Goal: Browse casually

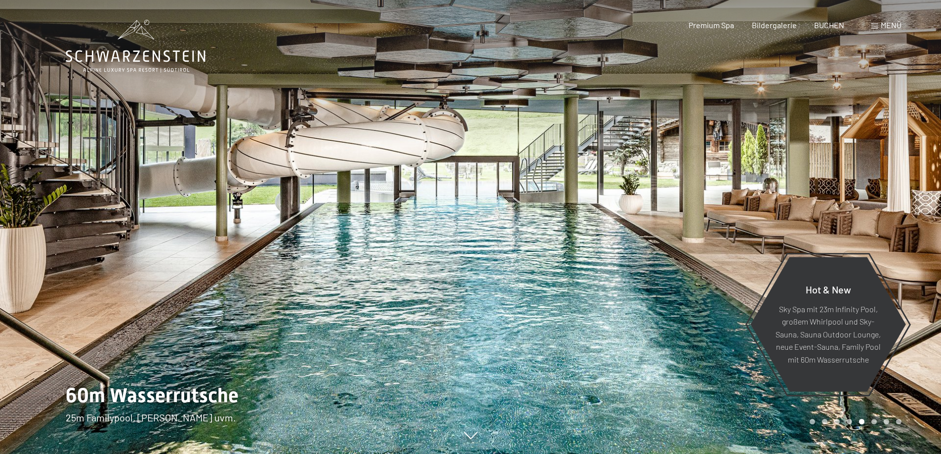
click at [892, 25] on span "Menü" at bounding box center [891, 24] width 21 height 9
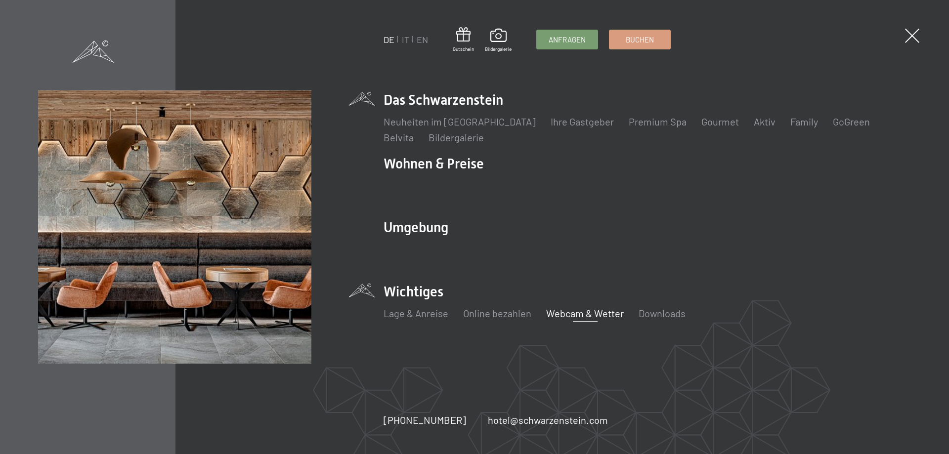
click at [611, 314] on link "Webcam & Wetter" at bounding box center [585, 313] width 78 height 12
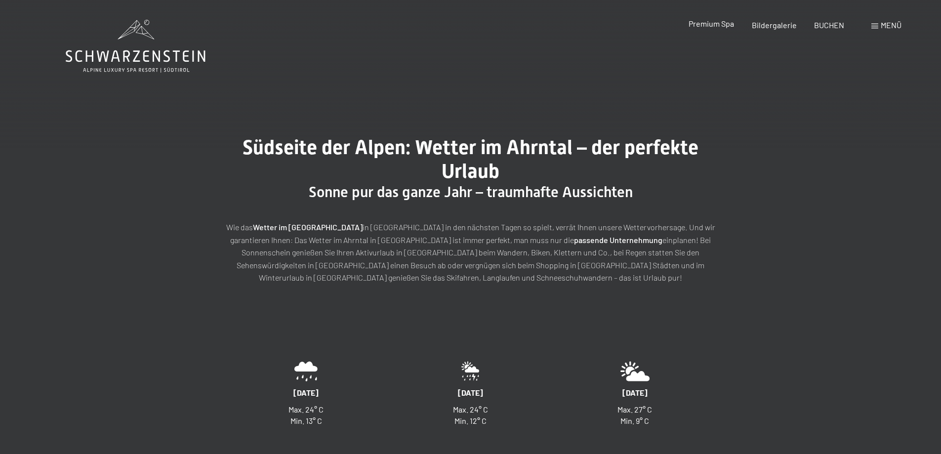
click at [720, 25] on span "Premium Spa" at bounding box center [711, 23] width 45 height 9
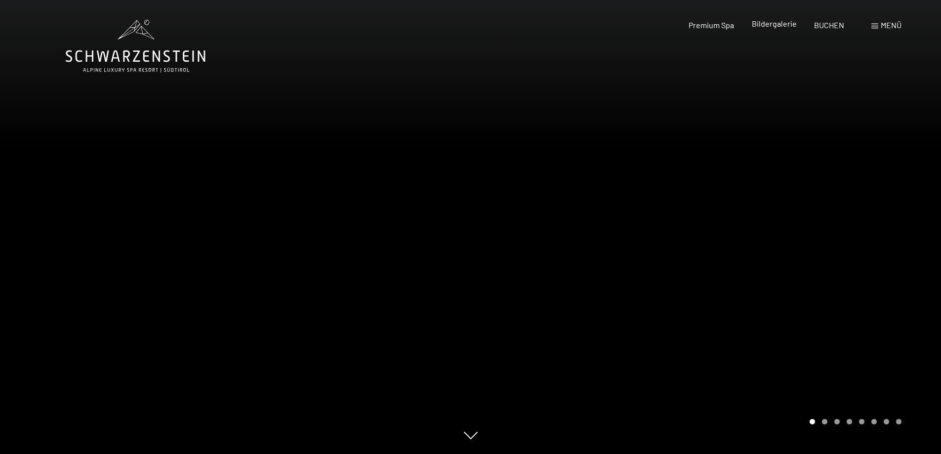
click at [781, 22] on span "Bildergalerie" at bounding box center [774, 23] width 45 height 9
click at [784, 23] on span "Bildergalerie" at bounding box center [774, 23] width 45 height 9
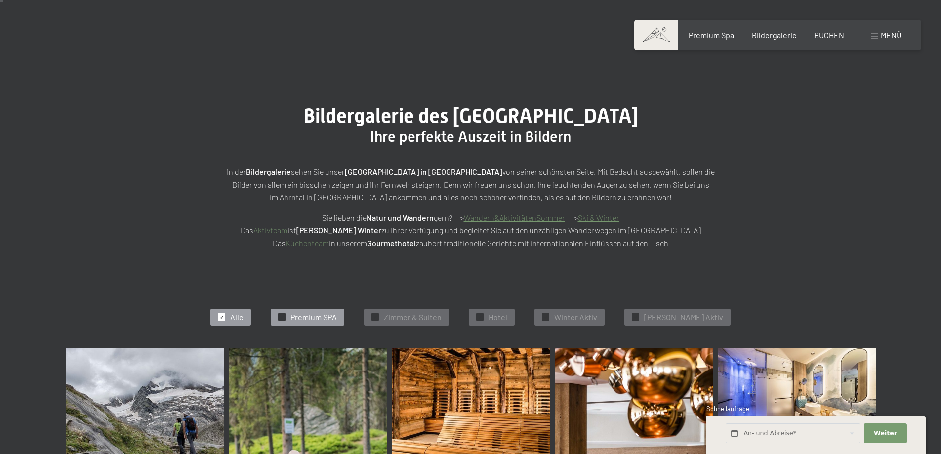
scroll to position [49, 0]
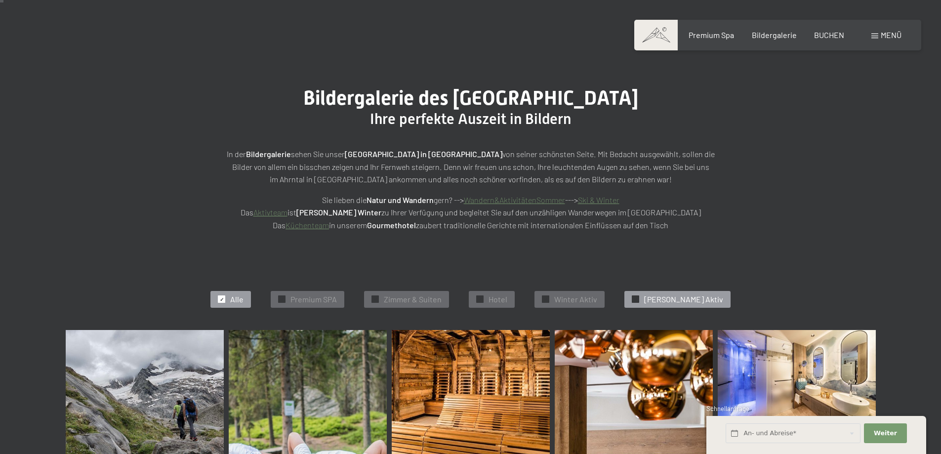
click at [679, 294] on span "Sommer Aktiv" at bounding box center [683, 299] width 79 height 11
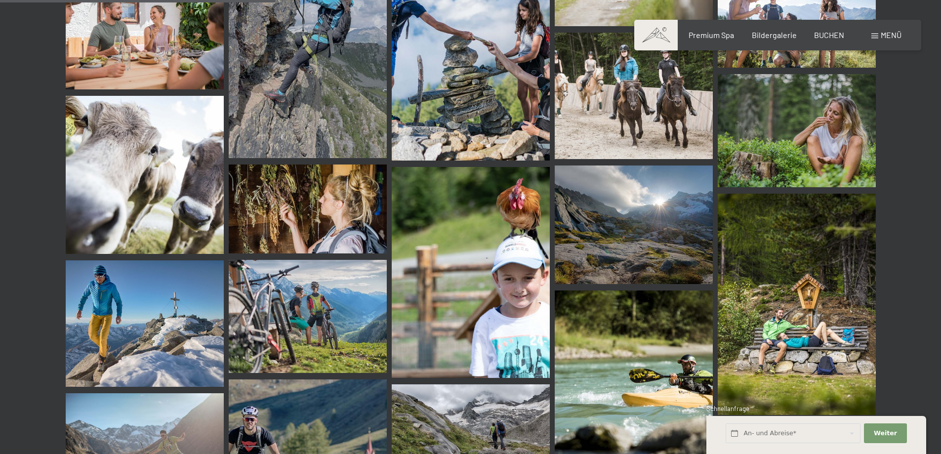
scroll to position [694, 0]
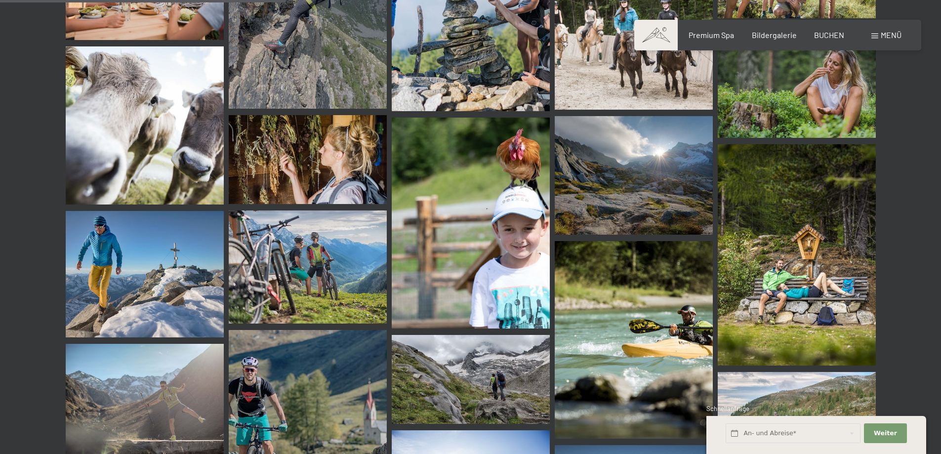
click at [286, 278] on img at bounding box center [308, 266] width 158 height 113
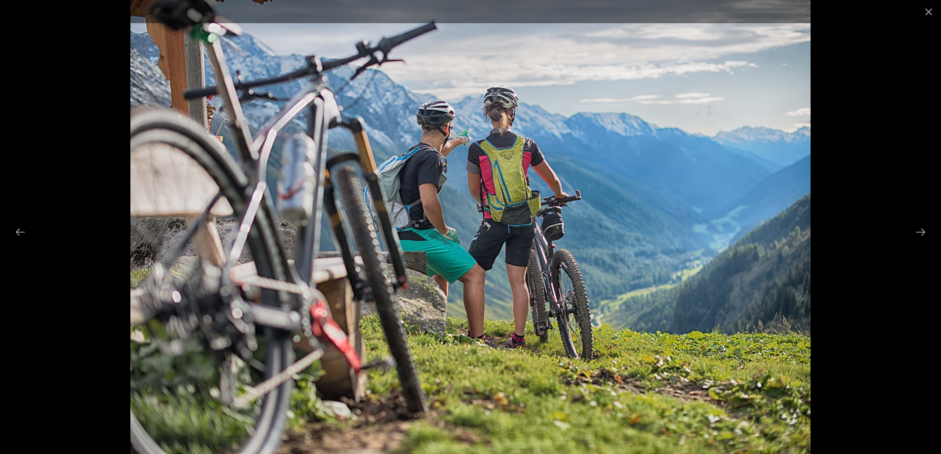
scroll to position [644, 0]
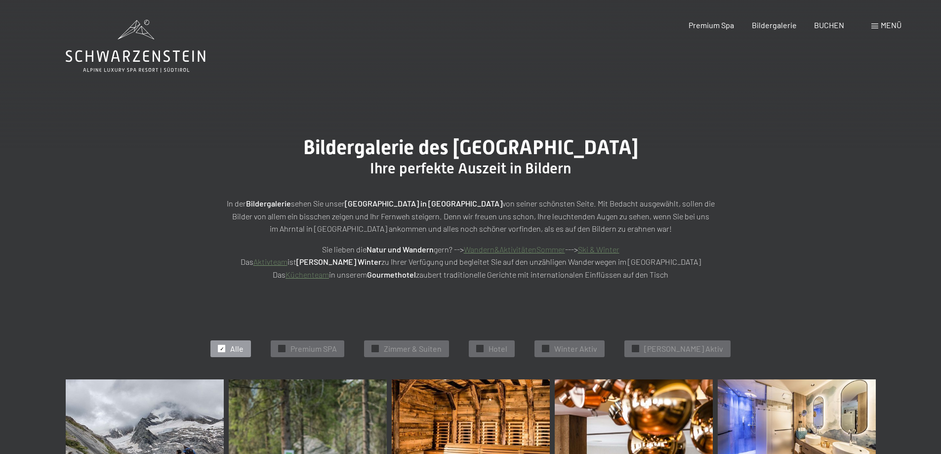
click at [890, 24] on span "Menü" at bounding box center [891, 24] width 21 height 9
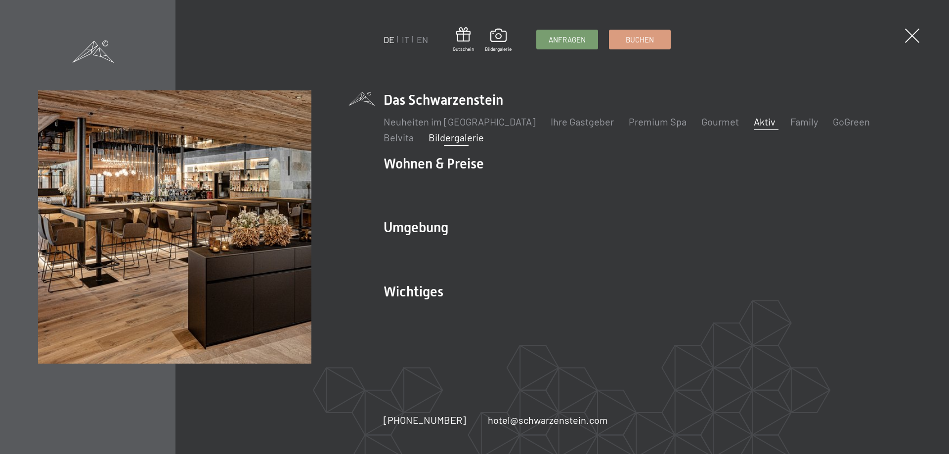
click at [753, 122] on link "Aktiv" at bounding box center [764, 122] width 22 height 12
click at [402, 101] on li "Das Schwarzenstein Neuheiten im Schwarzenstein Ihre Gastgeber Premium Spa Gourm…" at bounding box center [646, 117] width 527 height 54
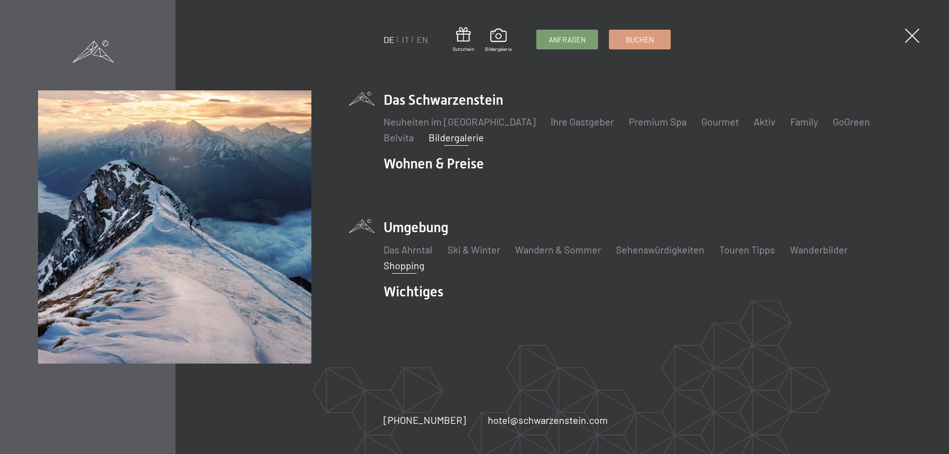
click at [410, 269] on link "Shopping" at bounding box center [403, 265] width 41 height 12
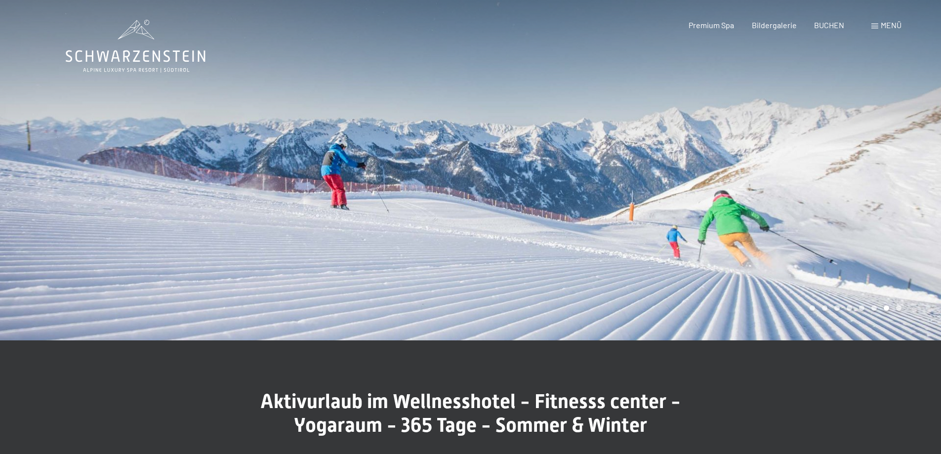
click at [693, 281] on div at bounding box center [706, 170] width 471 height 340
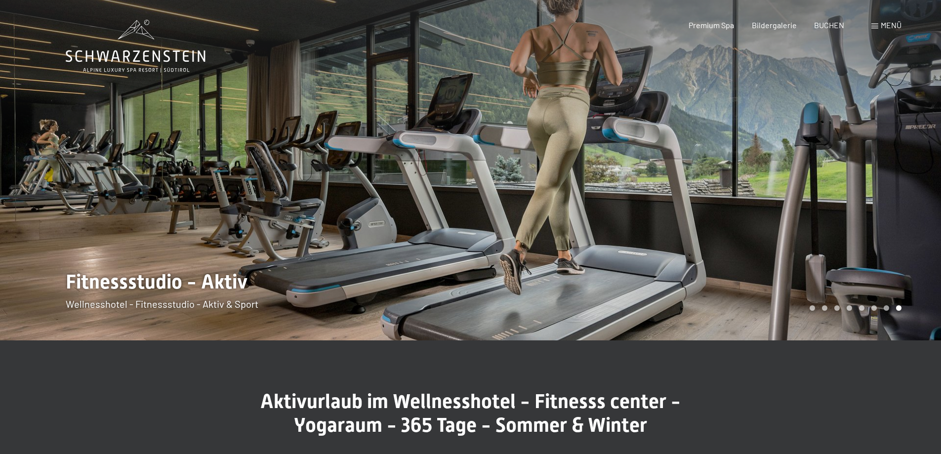
click at [690, 265] on div at bounding box center [706, 170] width 471 height 340
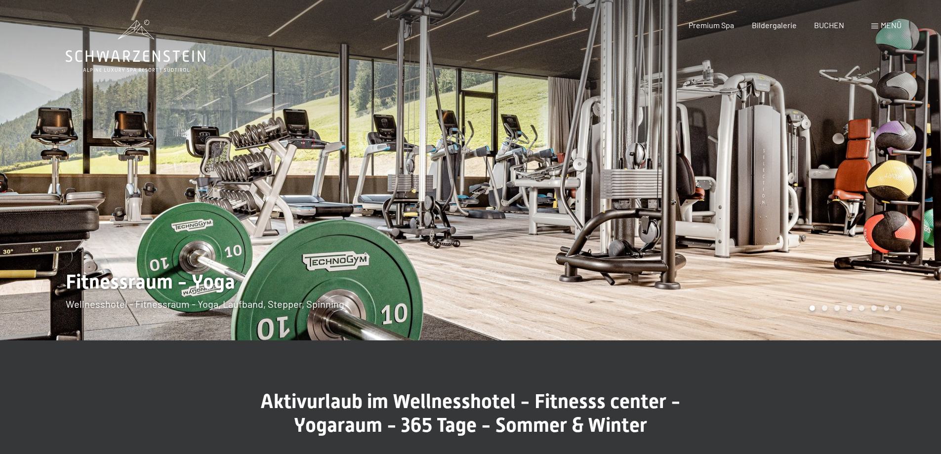
click at [690, 265] on div at bounding box center [706, 170] width 471 height 340
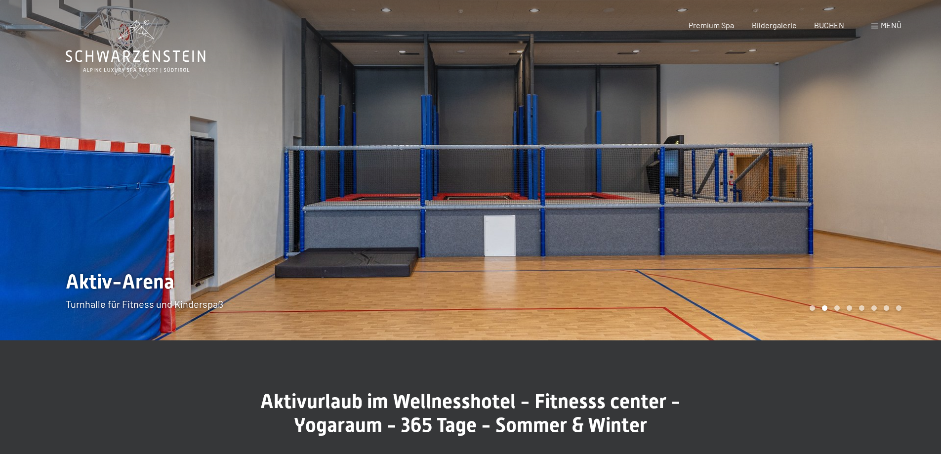
click at [690, 265] on div at bounding box center [706, 170] width 471 height 340
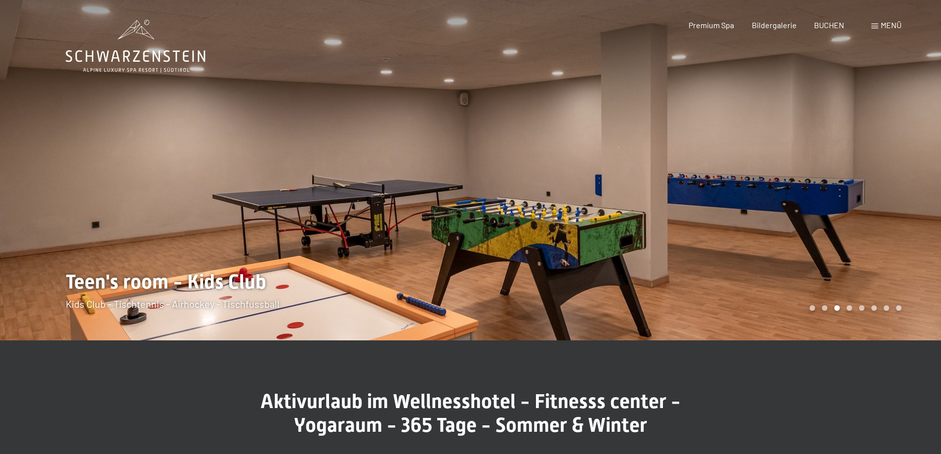
click at [690, 265] on div at bounding box center [706, 170] width 471 height 340
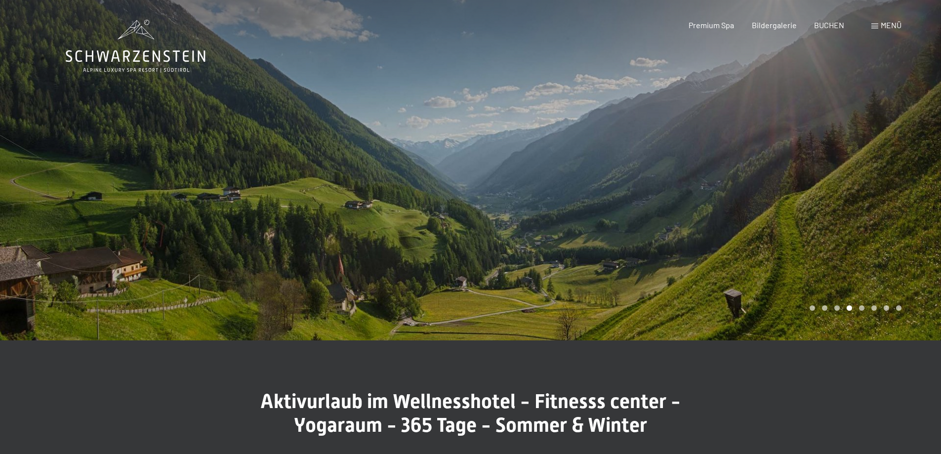
click at [690, 266] on div at bounding box center [706, 170] width 471 height 340
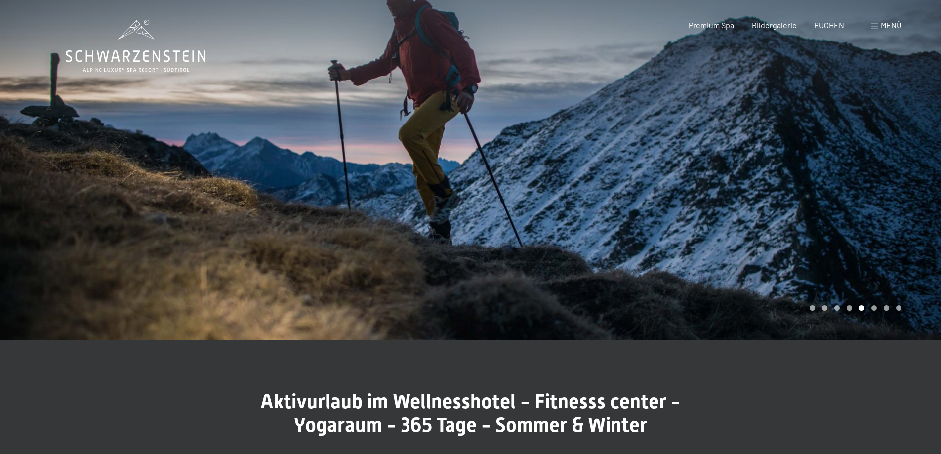
click at [278, 279] on div at bounding box center [235, 170] width 471 height 340
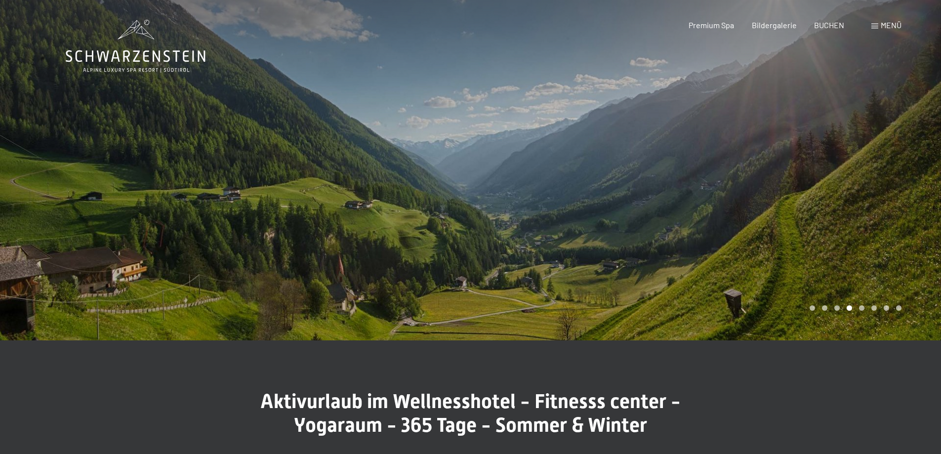
click at [278, 279] on div at bounding box center [235, 170] width 471 height 340
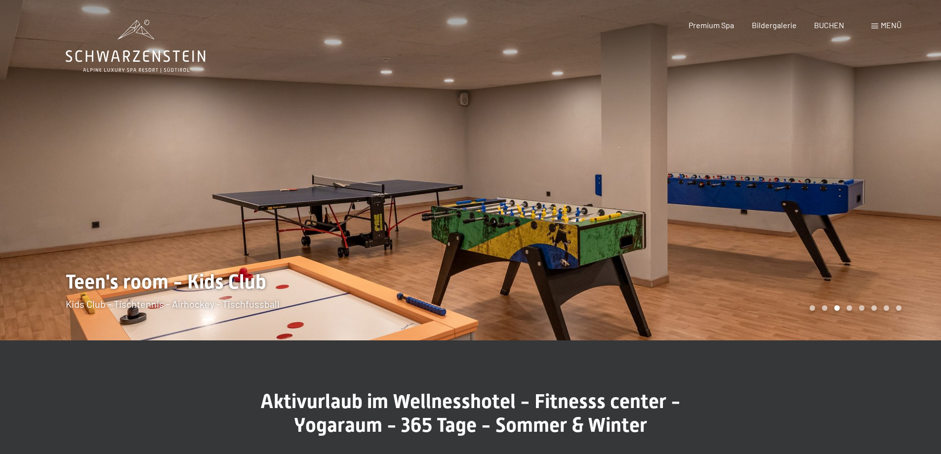
click at [707, 289] on div at bounding box center [706, 170] width 471 height 340
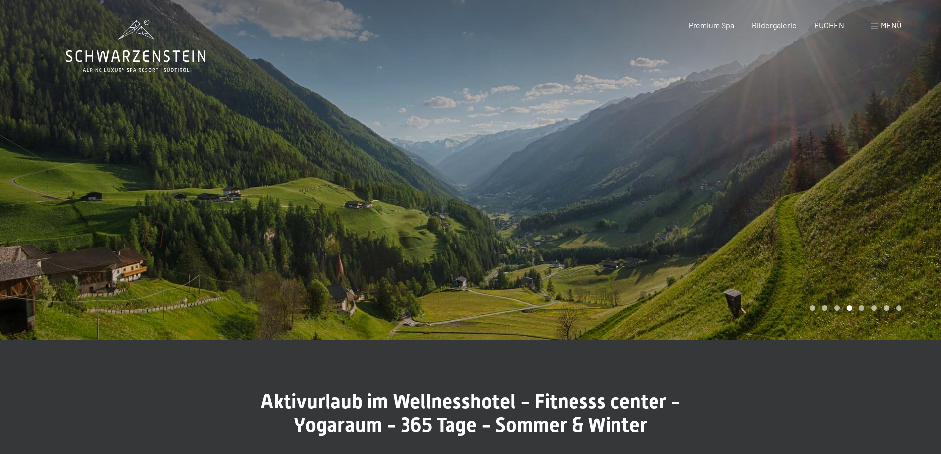
click at [707, 289] on div at bounding box center [706, 170] width 471 height 340
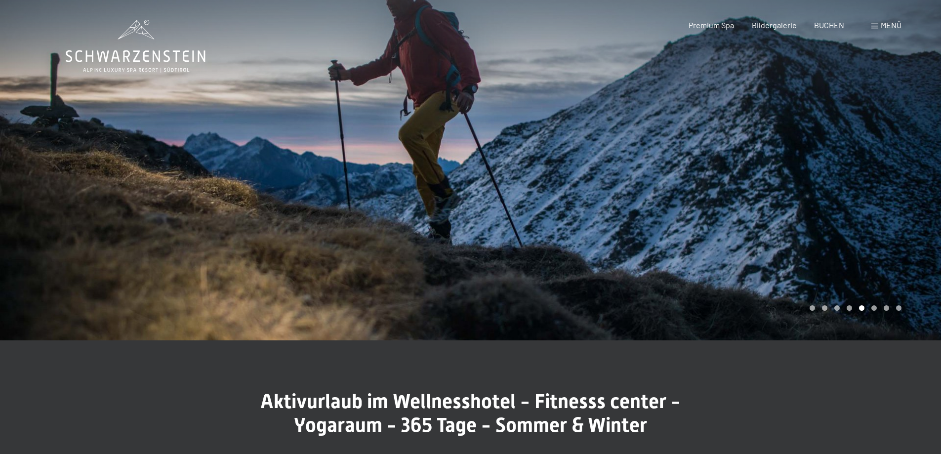
click at [707, 289] on div at bounding box center [706, 170] width 471 height 340
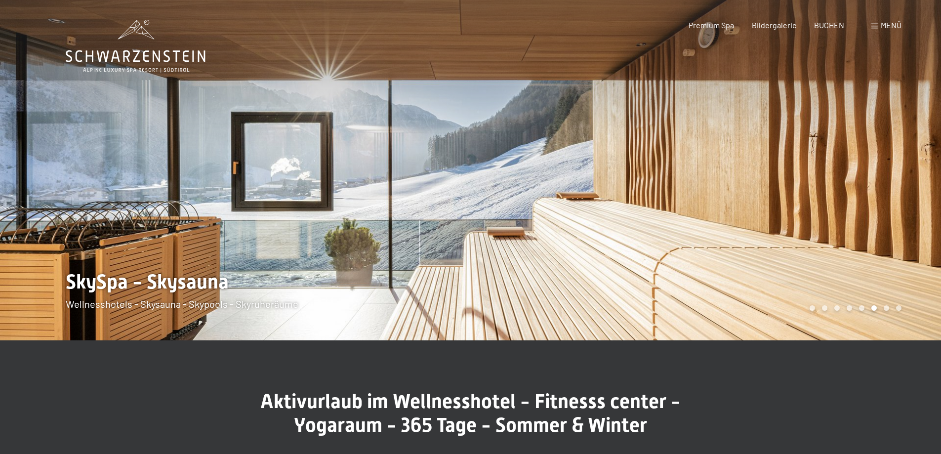
click at [706, 290] on div at bounding box center [706, 170] width 471 height 340
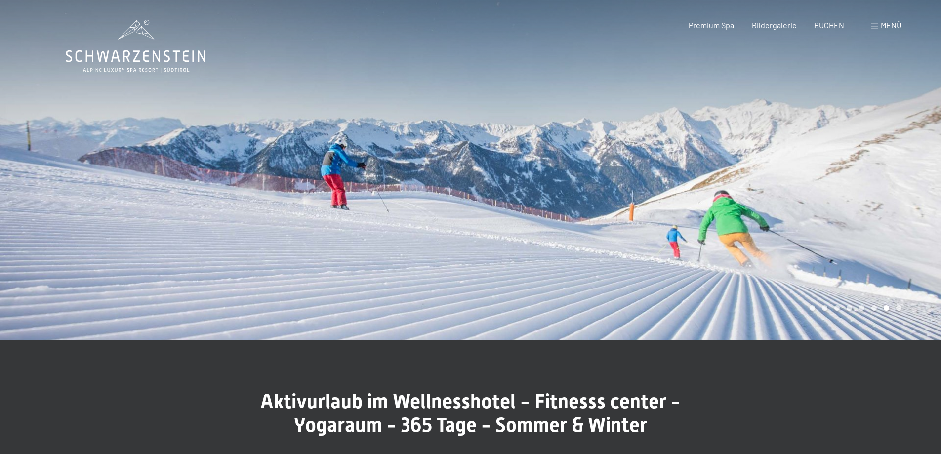
click at [706, 290] on div at bounding box center [706, 170] width 471 height 340
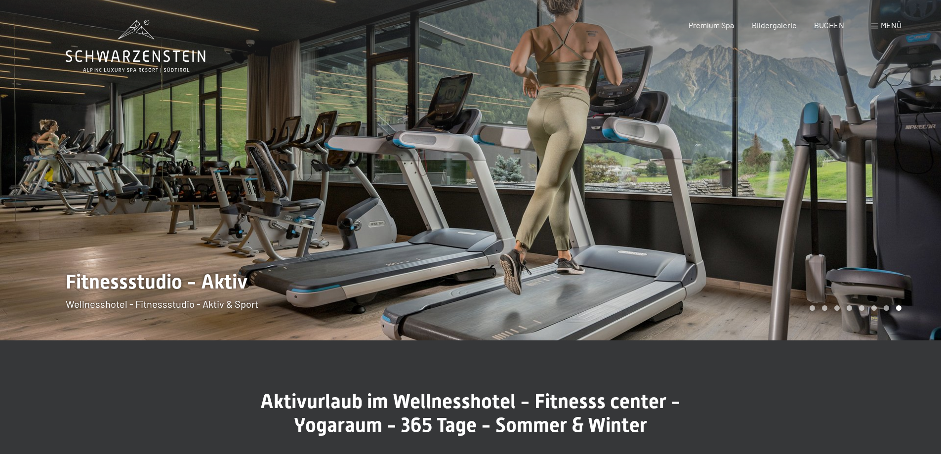
click at [706, 290] on div at bounding box center [706, 170] width 471 height 340
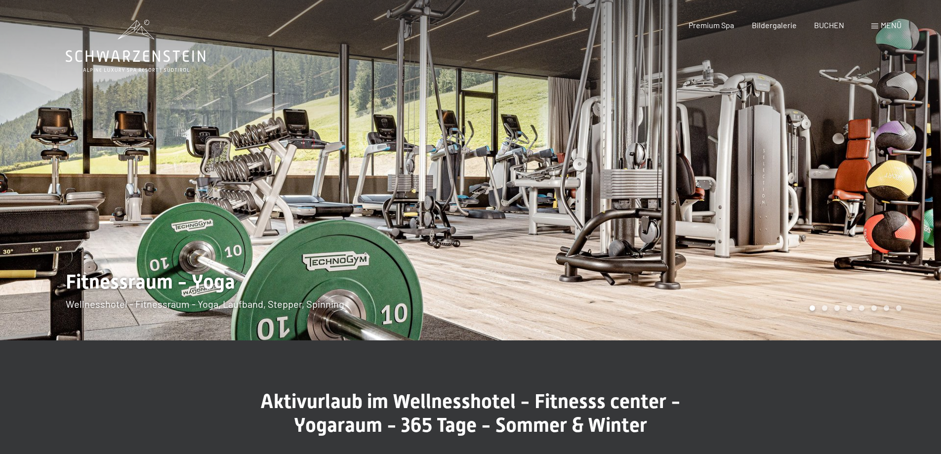
click at [706, 290] on div at bounding box center [706, 170] width 471 height 340
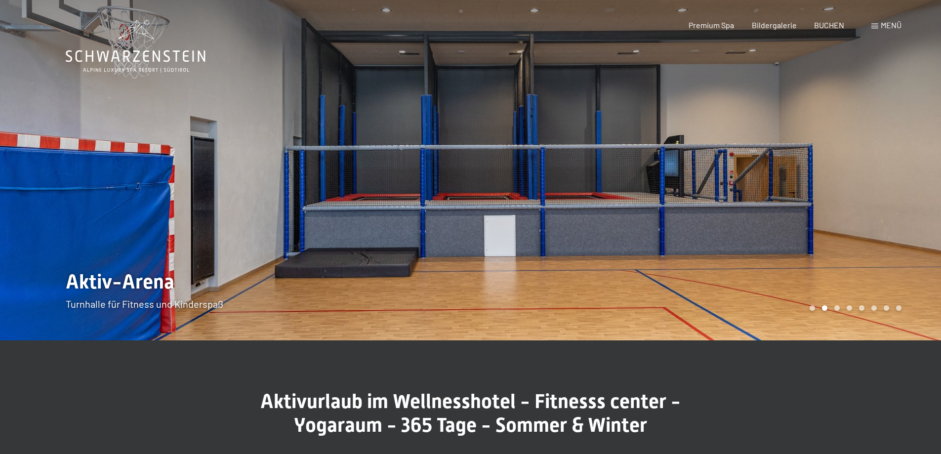
click at [706, 290] on div at bounding box center [706, 170] width 471 height 340
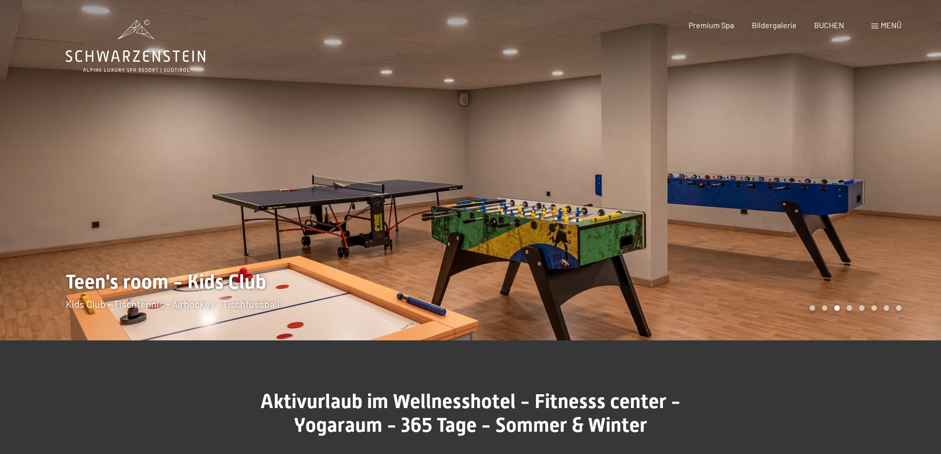
click at [706, 290] on div at bounding box center [706, 170] width 471 height 340
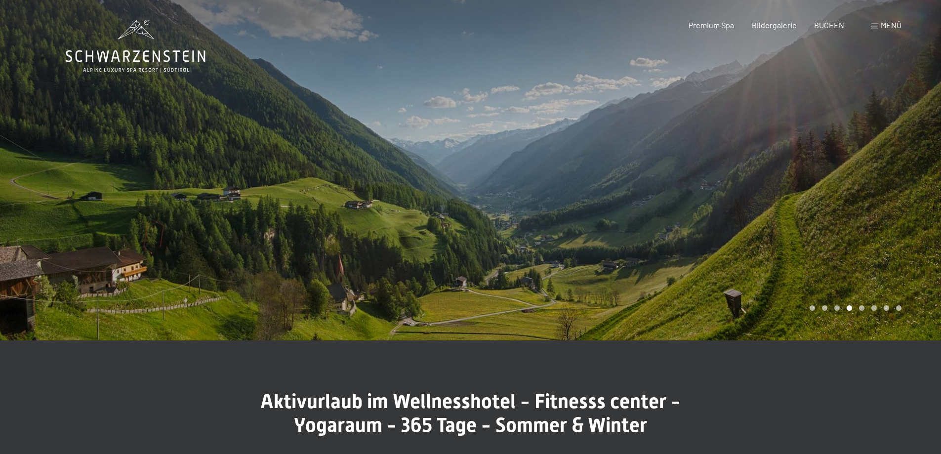
click at [706, 290] on div at bounding box center [706, 170] width 471 height 340
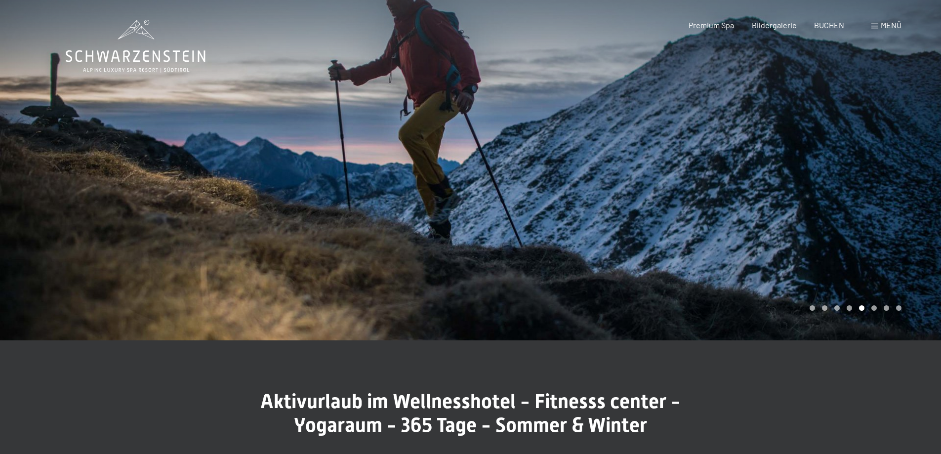
click at [706, 290] on div at bounding box center [706, 170] width 471 height 340
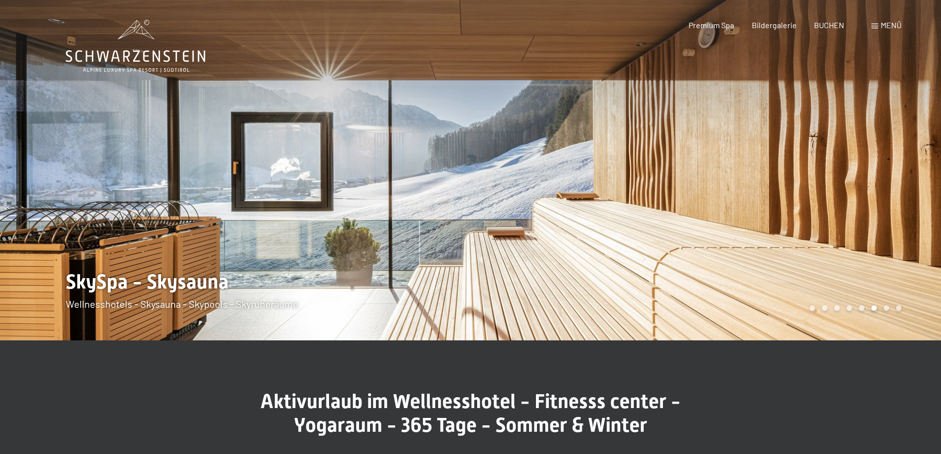
click at [706, 290] on div at bounding box center [706, 170] width 471 height 340
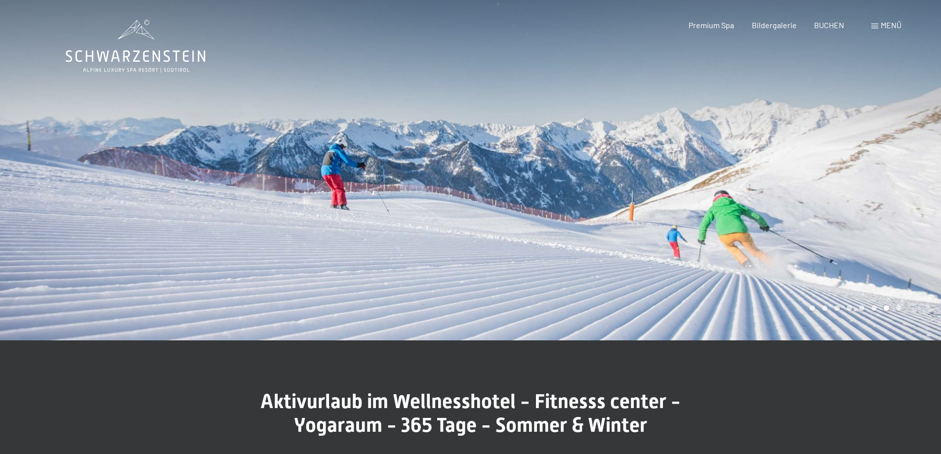
click at [706, 290] on div at bounding box center [706, 170] width 471 height 340
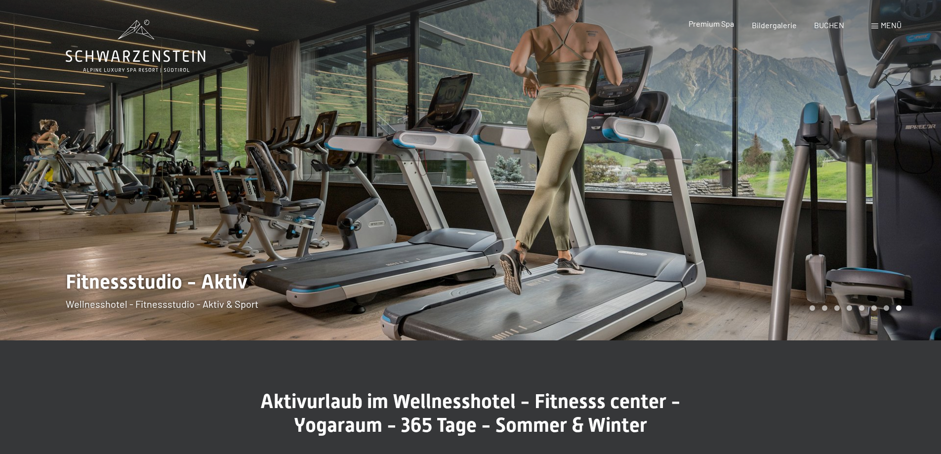
click at [716, 23] on span "Premium Spa" at bounding box center [711, 23] width 45 height 9
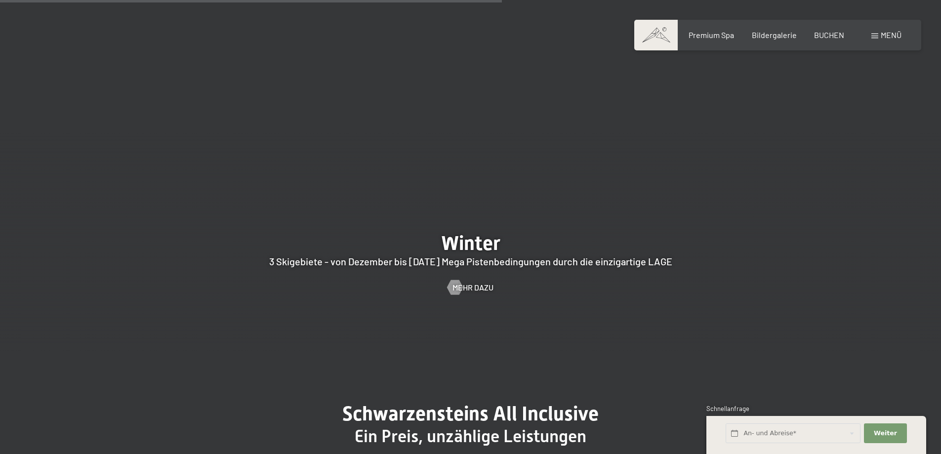
scroll to position [2619, 0]
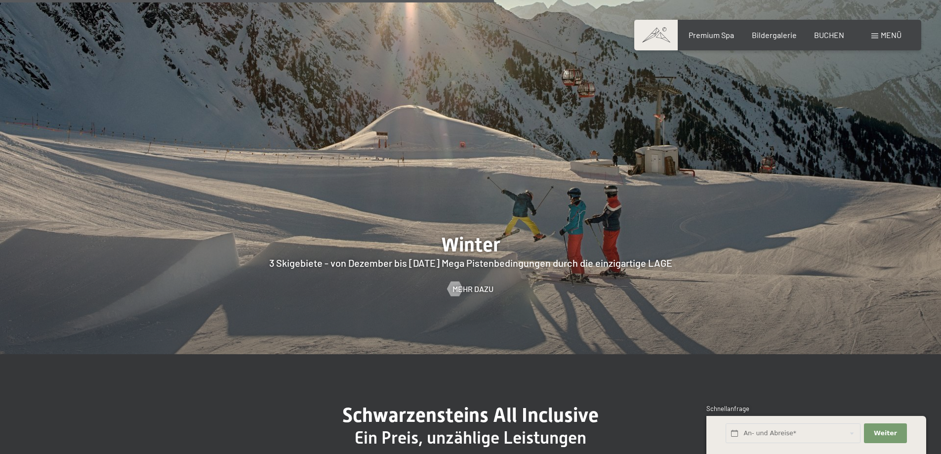
click at [569, 219] on div at bounding box center [470, 152] width 941 height 403
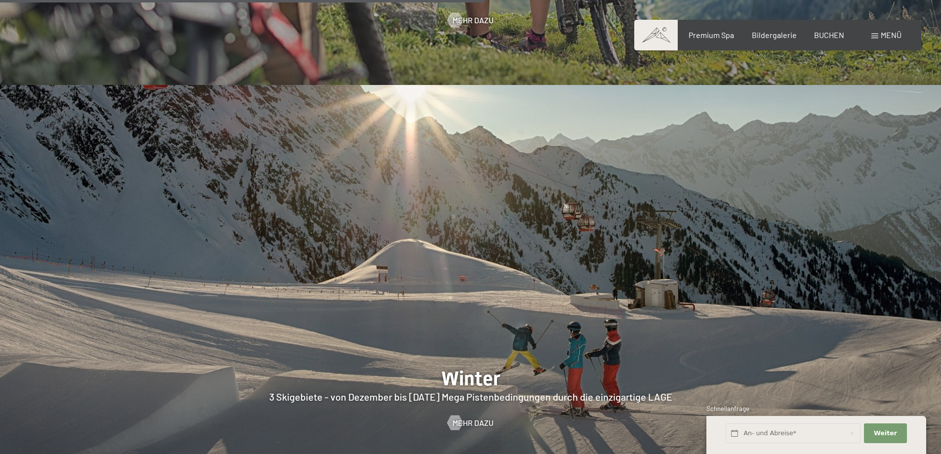
scroll to position [2470, 0]
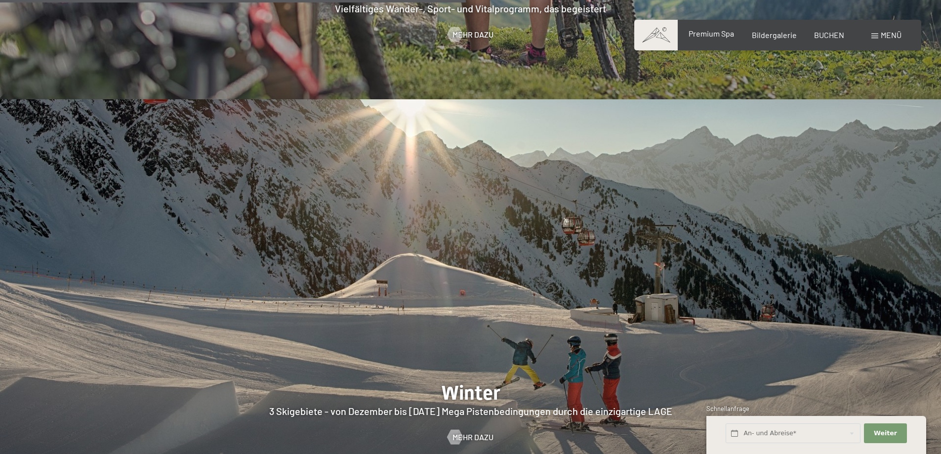
click at [707, 33] on span "Premium Spa" at bounding box center [711, 33] width 45 height 9
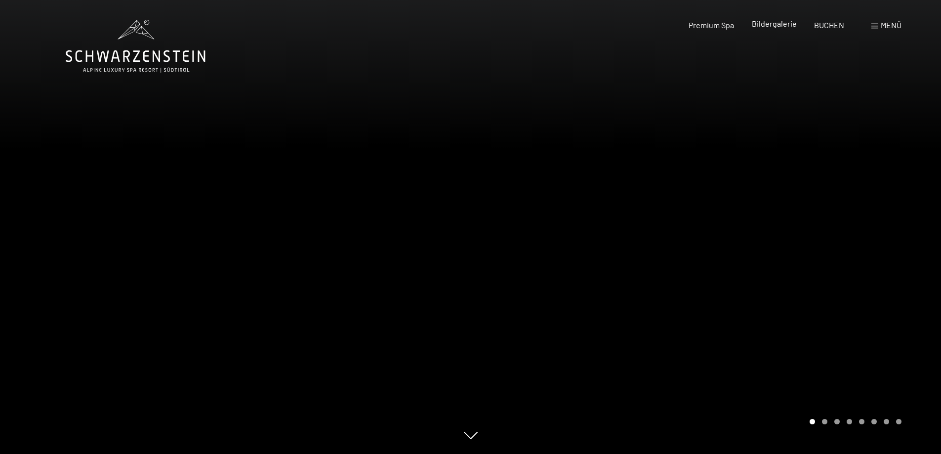
click at [764, 27] on span "Bildergalerie" at bounding box center [774, 23] width 45 height 9
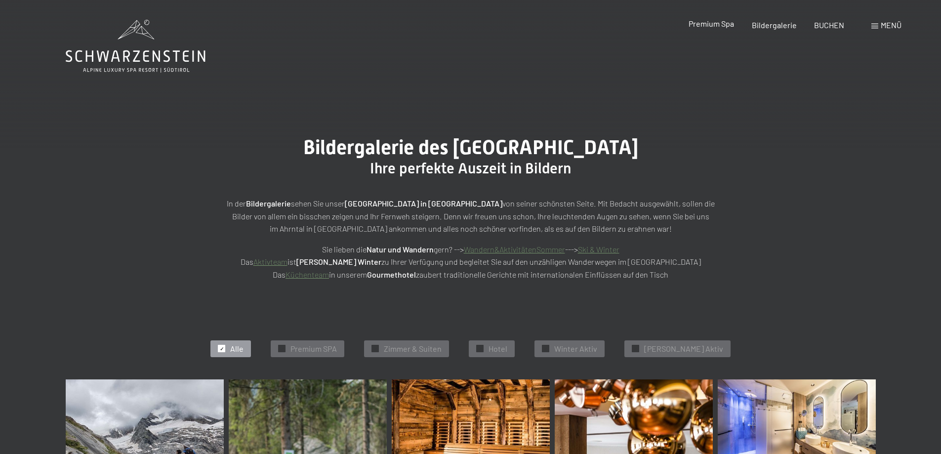
click at [706, 25] on span "Premium Spa" at bounding box center [711, 23] width 45 height 9
click at [288, 261] on link "Aktivteam" at bounding box center [270, 261] width 34 height 9
